Goal: Information Seeking & Learning: Learn about a topic

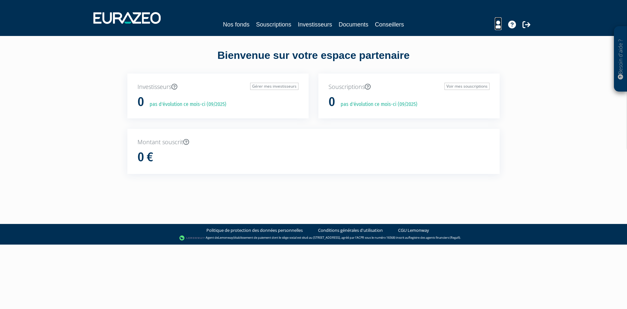
click at [499, 25] on icon at bounding box center [498, 25] width 7 height 8
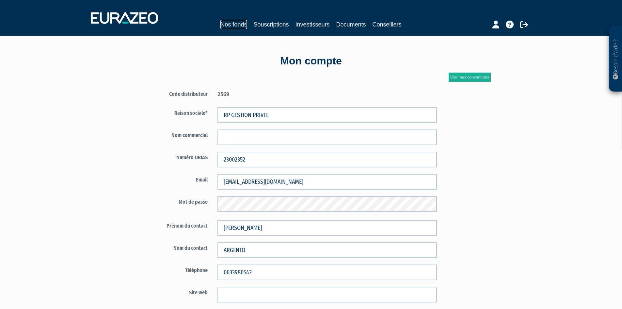
click at [237, 25] on link "Nos fonds" at bounding box center [233, 24] width 26 height 9
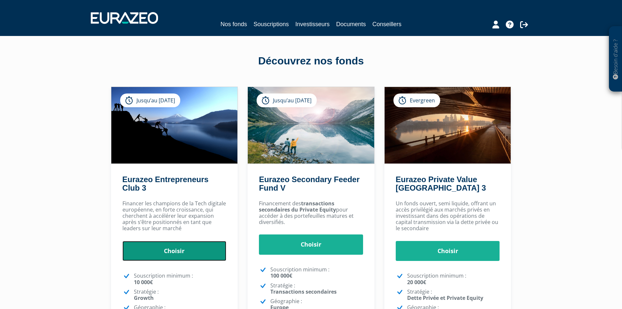
click at [195, 255] on link "Choisir" at bounding box center [174, 251] width 104 height 20
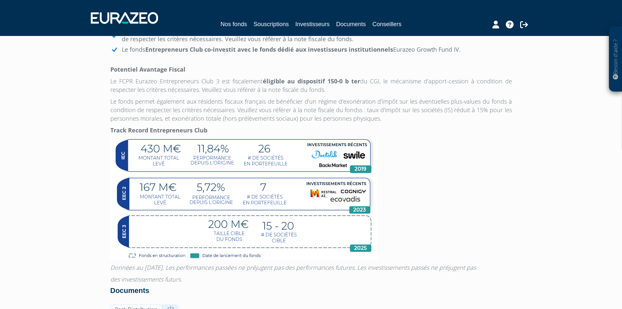
scroll to position [457, 0]
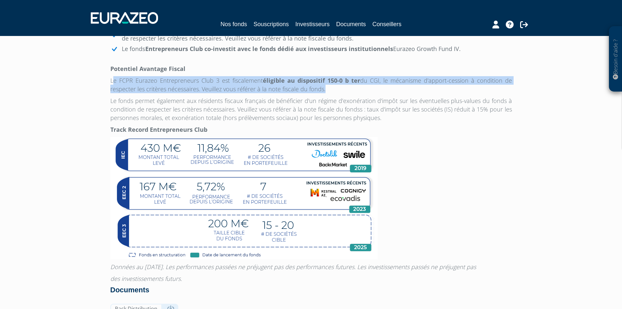
drag, startPoint x: 114, startPoint y: 93, endPoint x: 360, endPoint y: 103, distance: 246.2
click at [362, 93] on p "Le FCPR Eurazeo Entrepreneurs Club 3 est fiscalement éligible au dispositif 150…" at bounding box center [311, 84] width 402 height 17
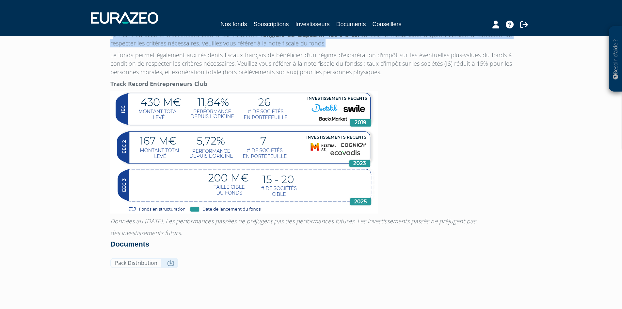
scroll to position [546, 0]
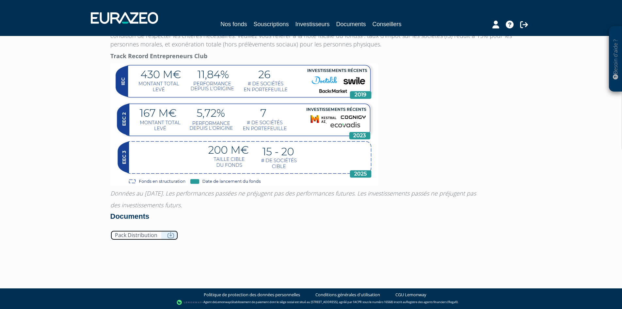
click at [142, 239] on link "Pack Distribution" at bounding box center [144, 235] width 68 height 10
